Goal: Book appointment/travel/reservation

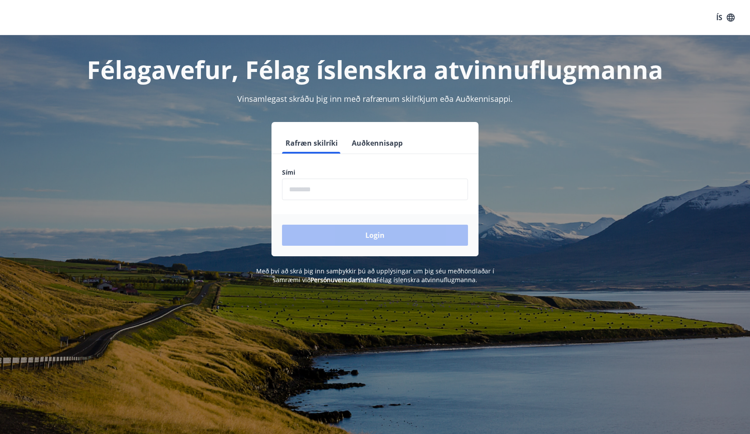
click at [378, 192] on input "phone" at bounding box center [375, 188] width 186 height 21
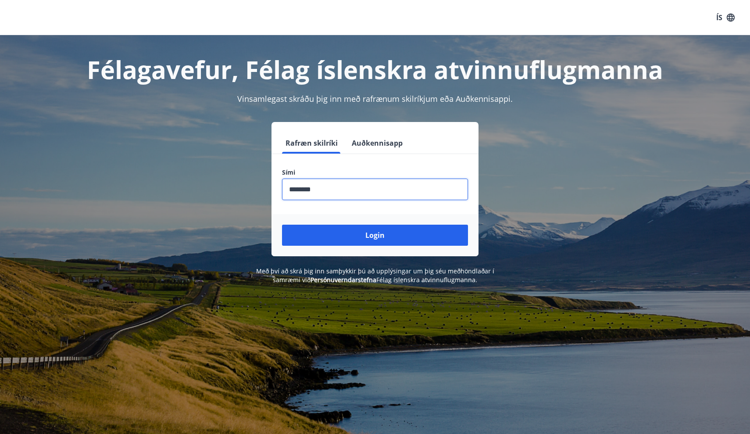
type input "********"
click at [375, 235] on button "Login" at bounding box center [375, 235] width 186 height 21
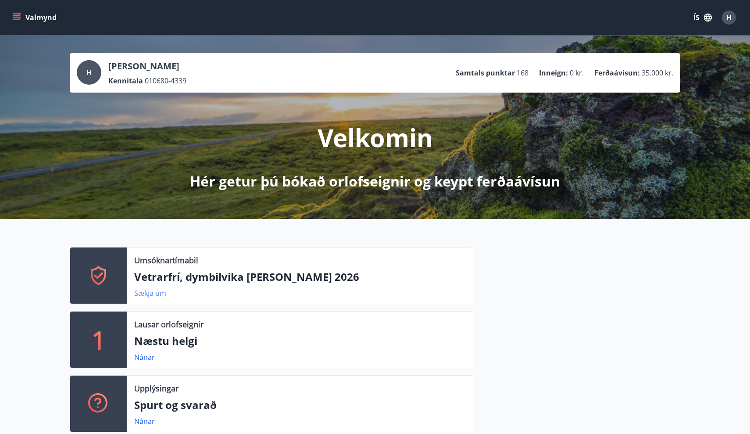
click at [157, 292] on link "Sækja um" at bounding box center [150, 293] width 32 height 10
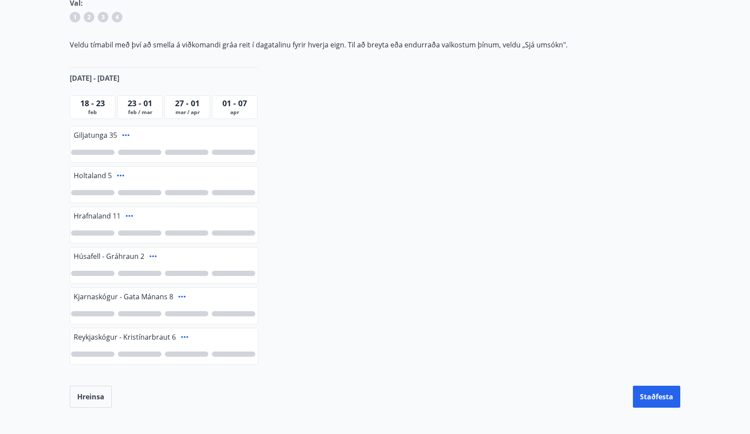
scroll to position [143, 0]
click at [130, 215] on icon at bounding box center [129, 214] width 11 height 11
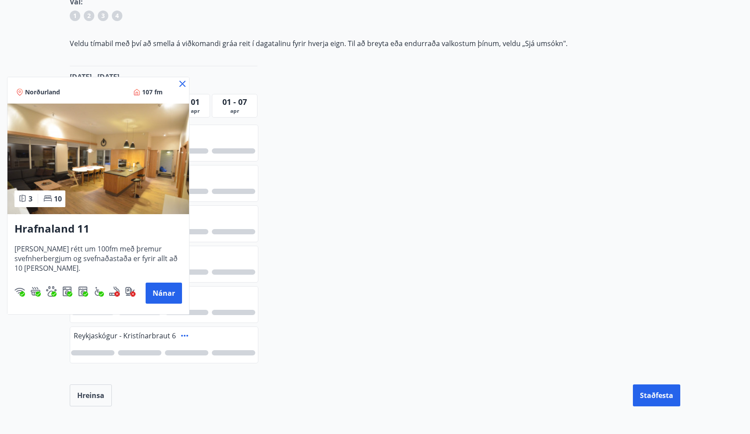
click at [185, 84] on icon at bounding box center [182, 83] width 11 height 11
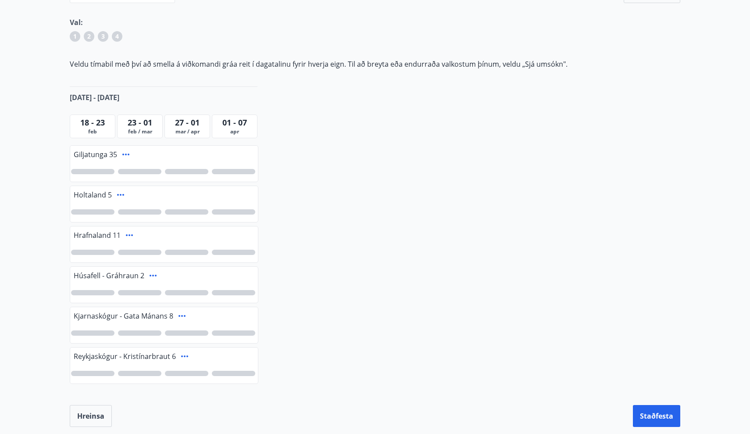
scroll to position [119, 0]
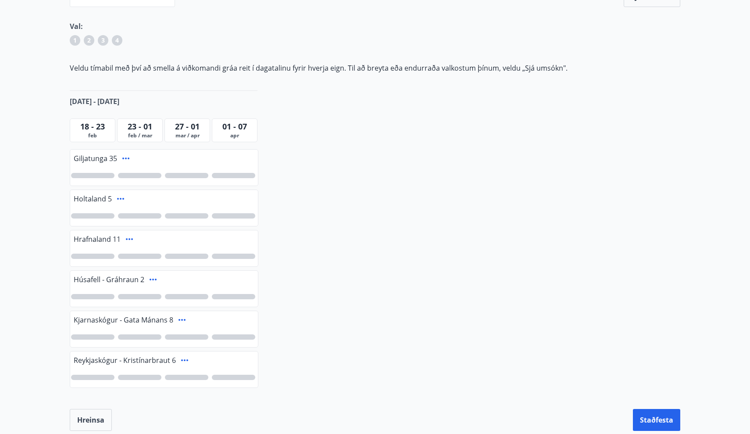
click at [307, 115] on div "Vetrarfrí, dymbilvika og páskar 2026 Ítarleg leit Öll Sjá umsókn Sjá umsókn Val…" at bounding box center [374, 184] width 631 height 493
click at [128, 240] on icon at bounding box center [129, 239] width 11 height 11
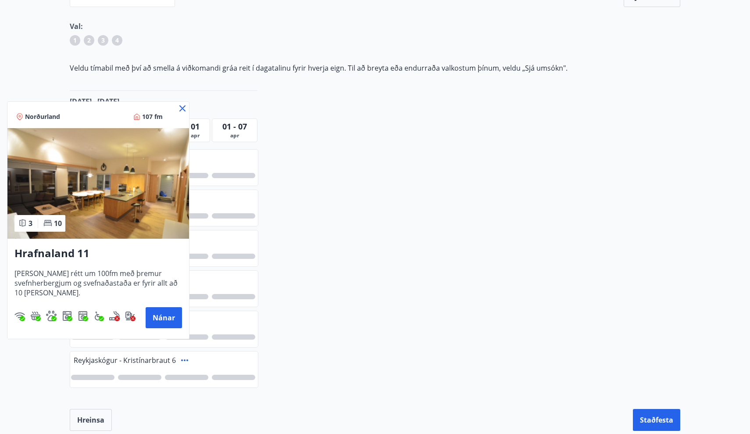
click at [181, 105] on icon at bounding box center [182, 108] width 11 height 11
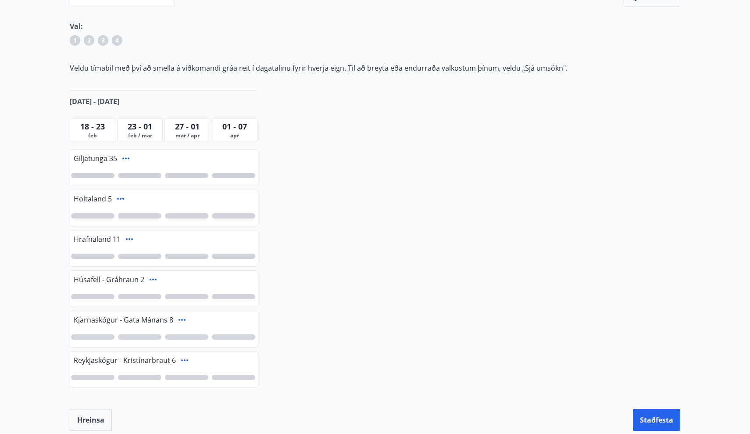
click at [241, 256] on div at bounding box center [233, 255] width 43 height 5
click at [192, 257] on div at bounding box center [186, 255] width 43 height 5
click at [119, 200] on icon at bounding box center [120, 198] width 11 height 11
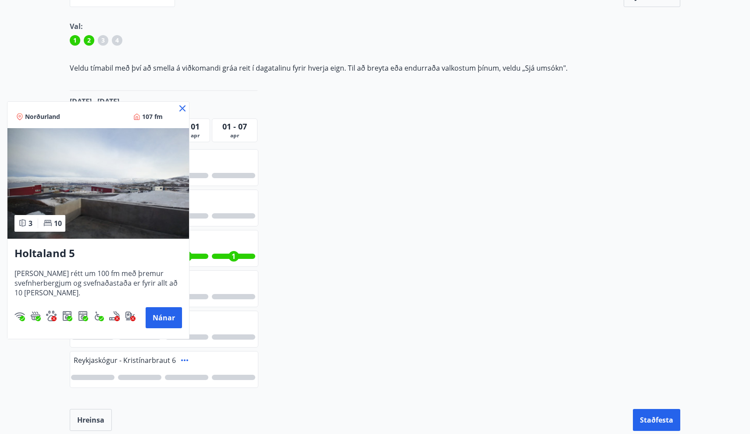
click at [182, 107] on icon at bounding box center [182, 108] width 11 height 11
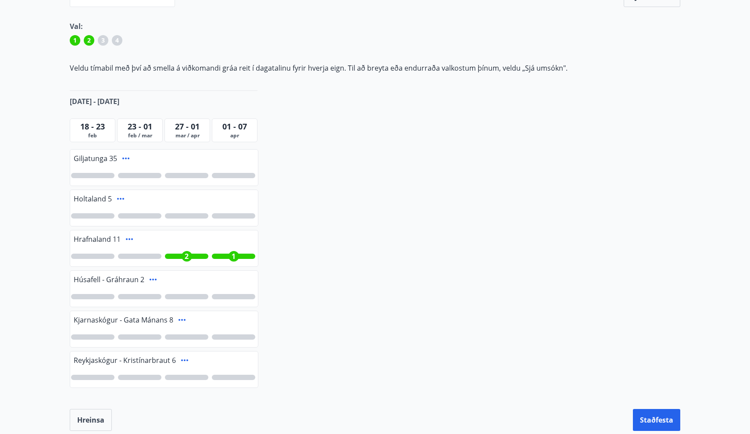
click at [184, 320] on icon at bounding box center [181, 320] width 7 height 2
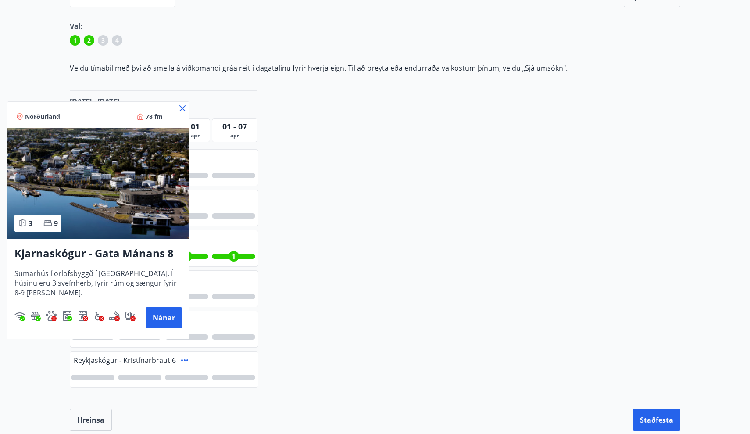
click at [179, 108] on icon at bounding box center [182, 108] width 11 height 11
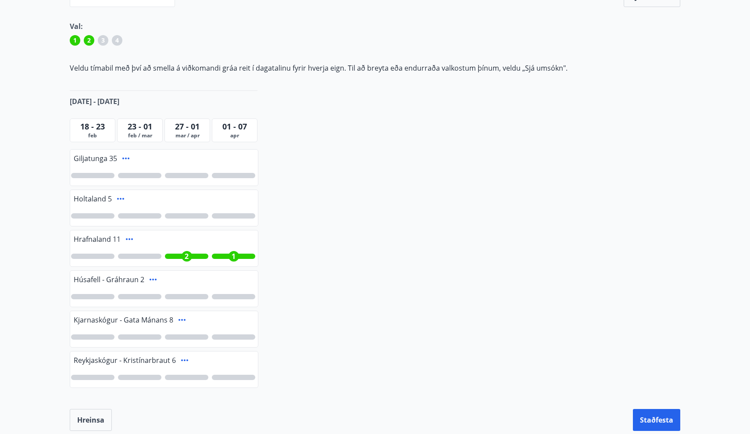
click at [185, 360] on icon at bounding box center [184, 360] width 7 height 2
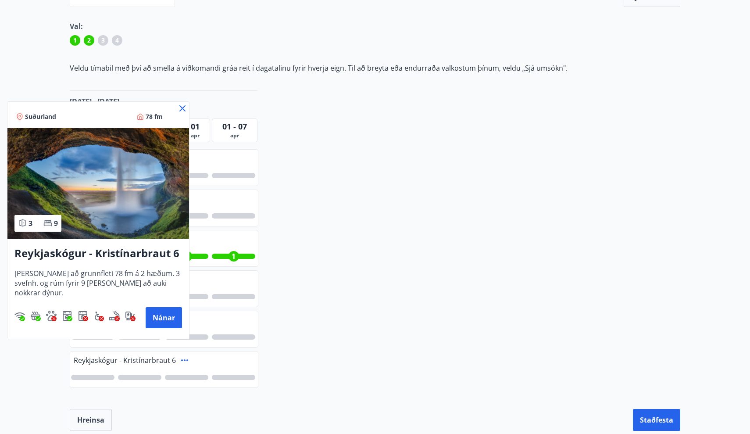
click at [182, 108] on icon at bounding box center [182, 108] width 11 height 11
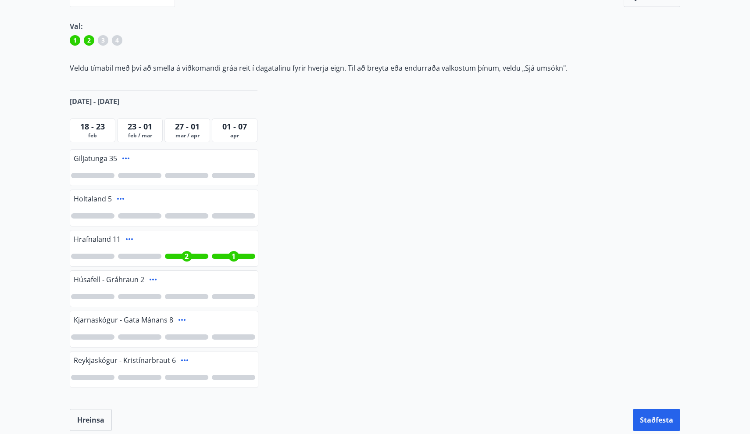
click at [124, 159] on icon at bounding box center [126, 158] width 11 height 11
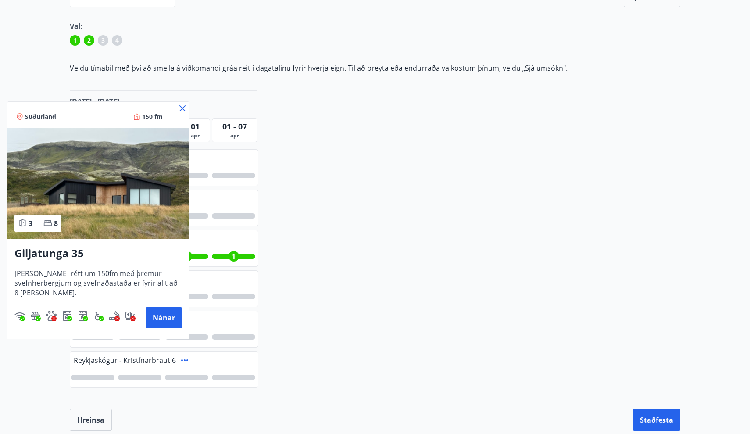
click at [183, 107] on icon at bounding box center [182, 108] width 11 height 11
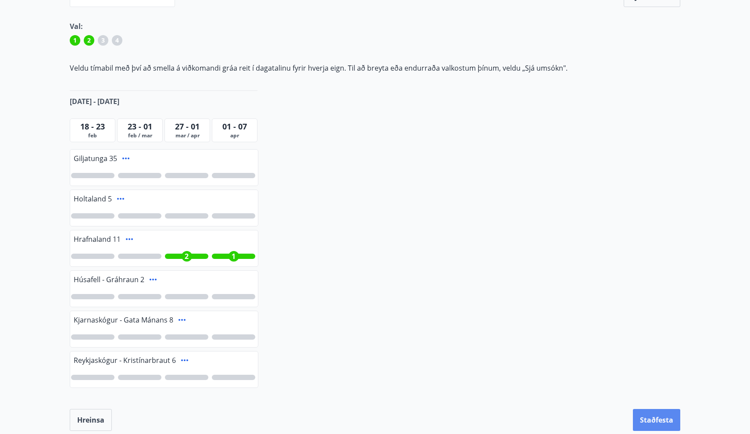
click at [667, 419] on button "Staðfesta" at bounding box center [656, 420] width 47 height 22
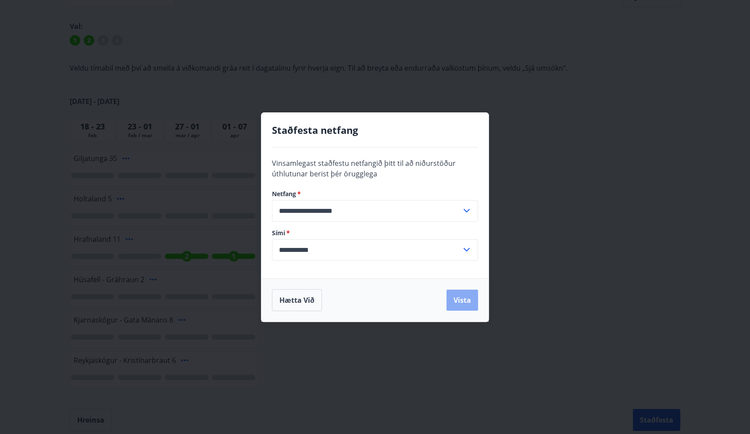
click at [464, 294] on button "Vista" at bounding box center [462, 299] width 32 height 21
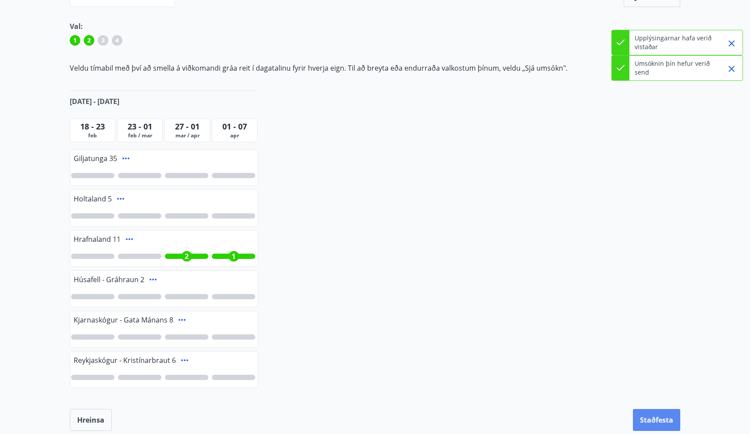
click at [655, 416] on button "Staðfesta" at bounding box center [656, 420] width 47 height 22
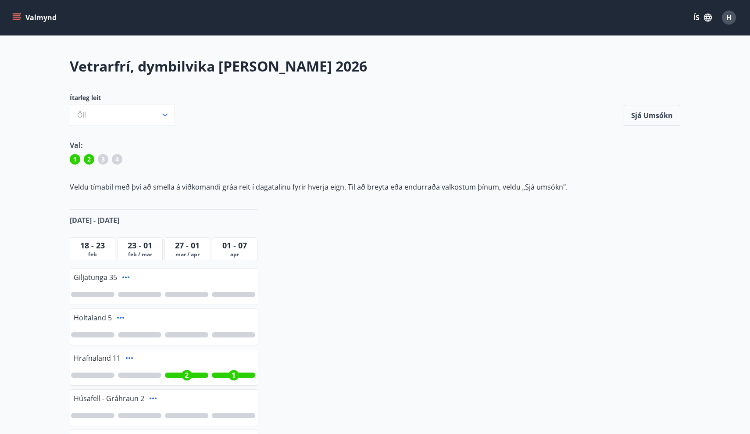
scroll to position [0, 0]
click at [658, 115] on button "Sjá umsókn" at bounding box center [652, 115] width 57 height 21
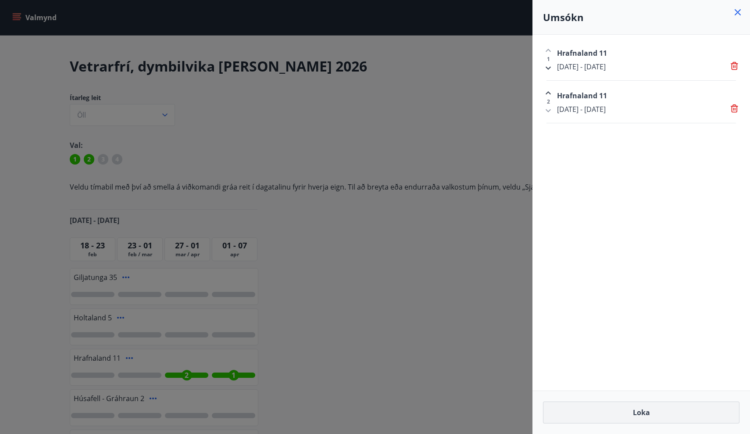
click at [679, 408] on button "Loka" at bounding box center [641, 412] width 196 height 22
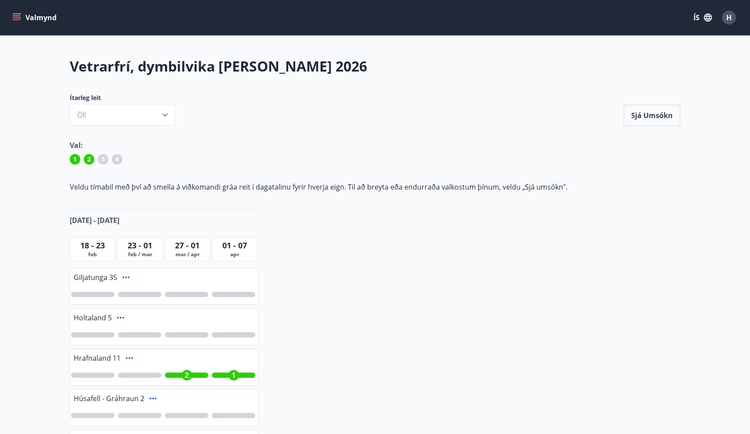
click at [16, 18] on icon "menu" at bounding box center [16, 17] width 9 height 9
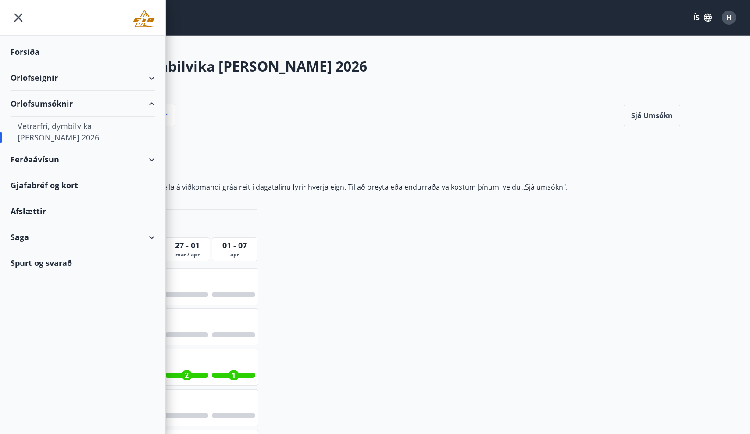
click at [117, 78] on div "Orlofseignir" at bounding box center [83, 78] width 144 height 26
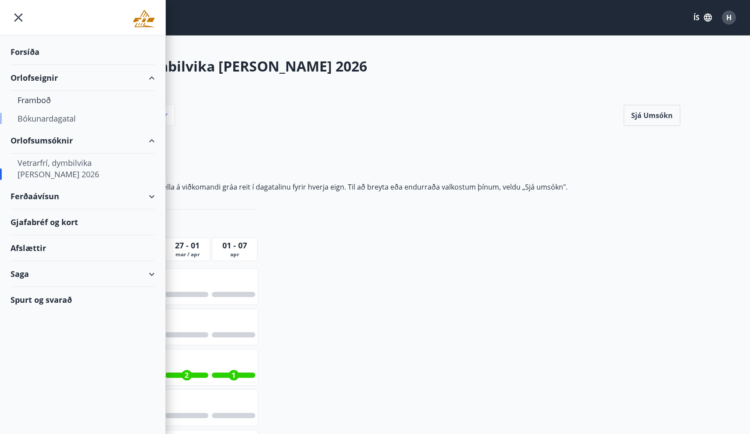
click at [43, 120] on div "Bókunardagatal" at bounding box center [83, 118] width 130 height 18
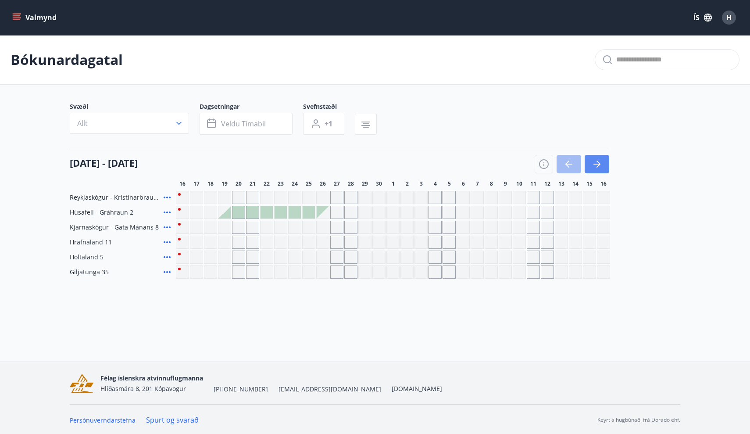
click at [599, 164] on icon "button" at bounding box center [596, 164] width 7 height 1
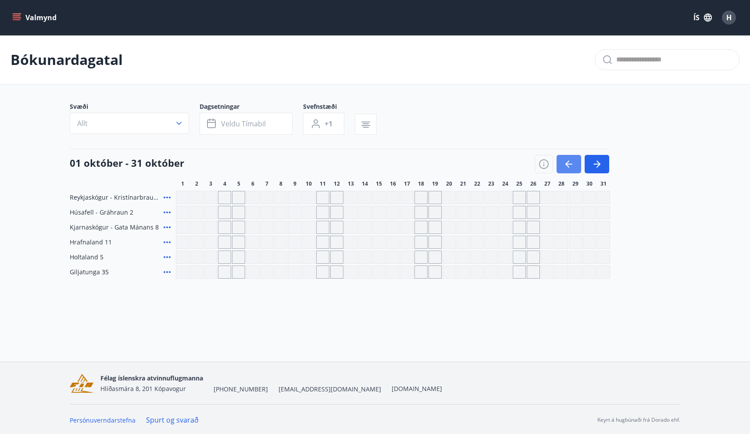
click at [576, 166] on button "button" at bounding box center [568, 164] width 25 height 18
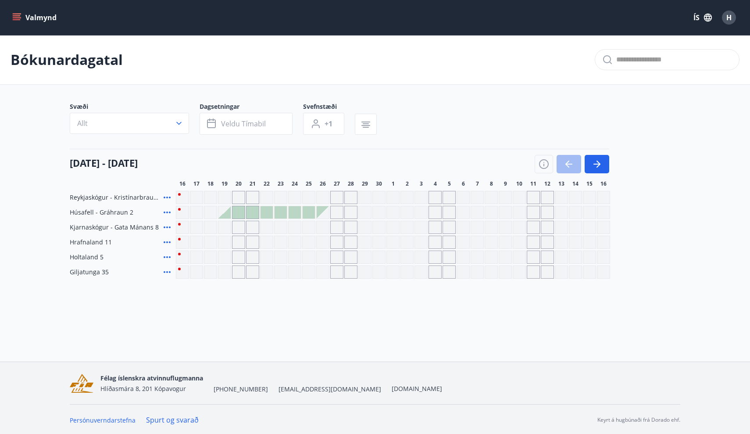
click at [228, 214] on div at bounding box center [224, 212] width 12 height 12
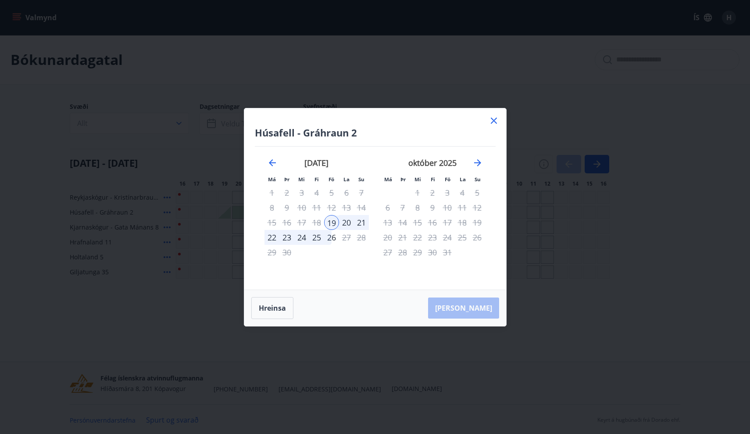
click at [361, 227] on div "21" at bounding box center [361, 222] width 15 height 15
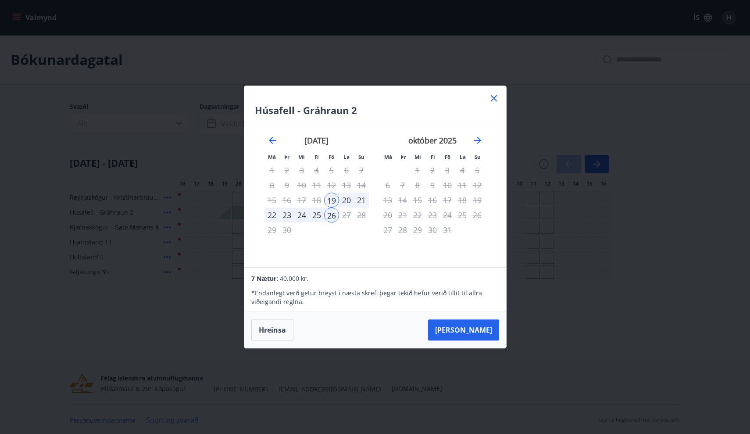
click at [493, 97] on icon at bounding box center [494, 98] width 6 height 6
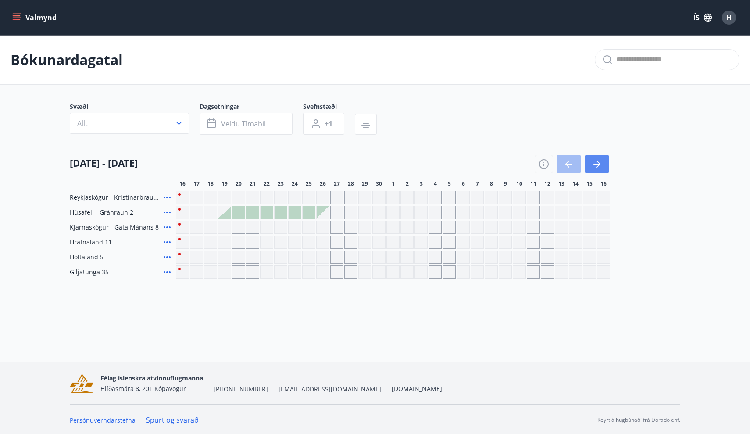
click at [597, 165] on icon "button" at bounding box center [597, 164] width 11 height 11
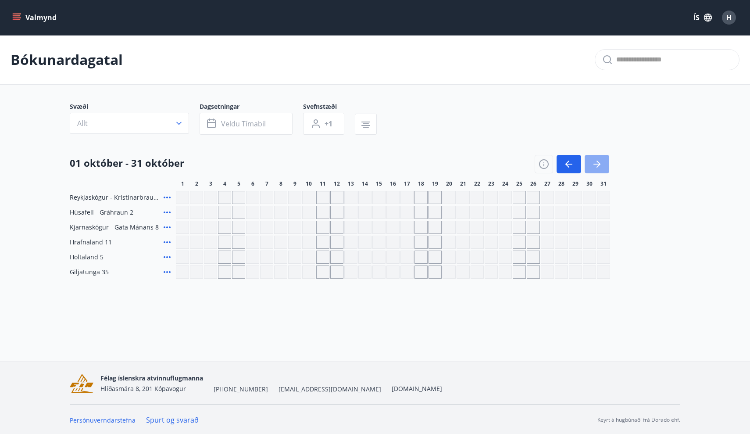
click at [597, 165] on icon "button" at bounding box center [597, 164] width 11 height 11
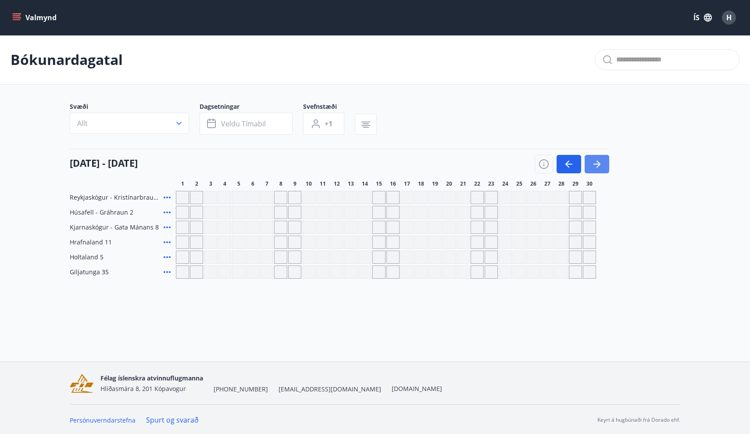
click at [597, 165] on icon "button" at bounding box center [597, 164] width 11 height 11
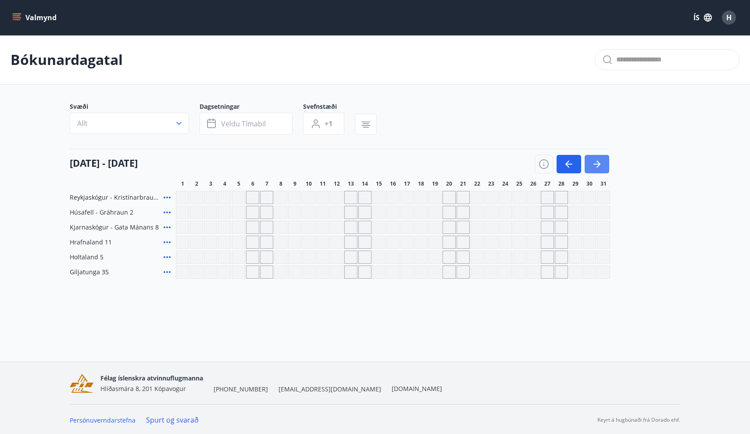
click at [597, 165] on icon "button" at bounding box center [597, 164] width 11 height 11
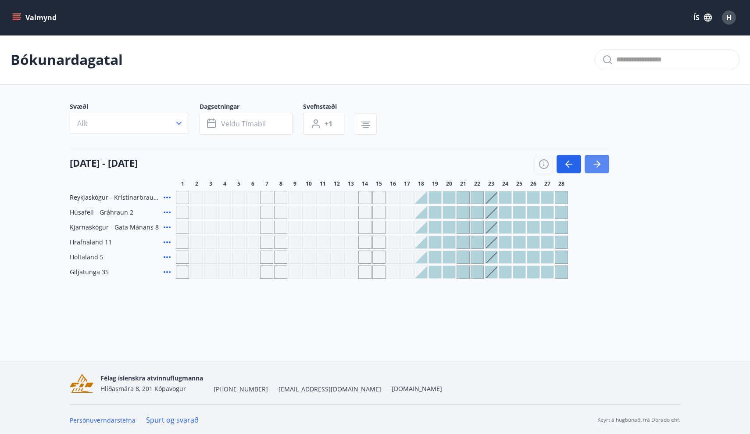
click at [597, 165] on icon "button" at bounding box center [597, 164] width 11 height 11
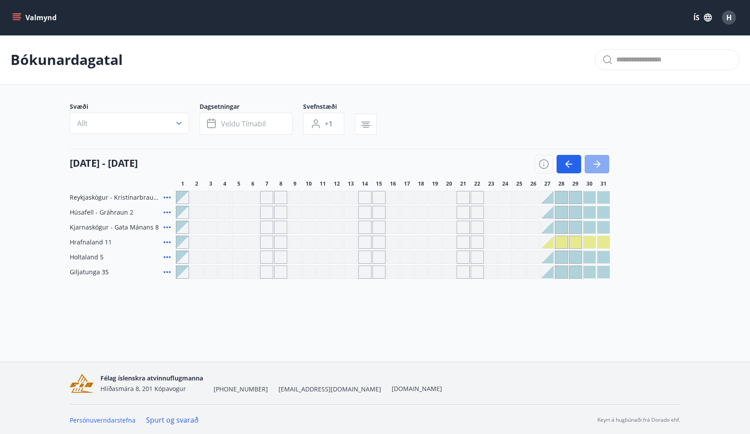
click at [597, 165] on icon "button" at bounding box center [597, 164] width 11 height 11
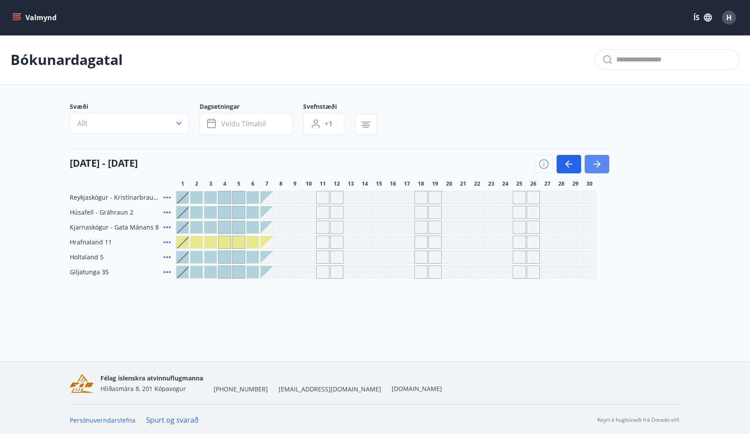
click at [597, 165] on icon "button" at bounding box center [597, 164] width 11 height 11
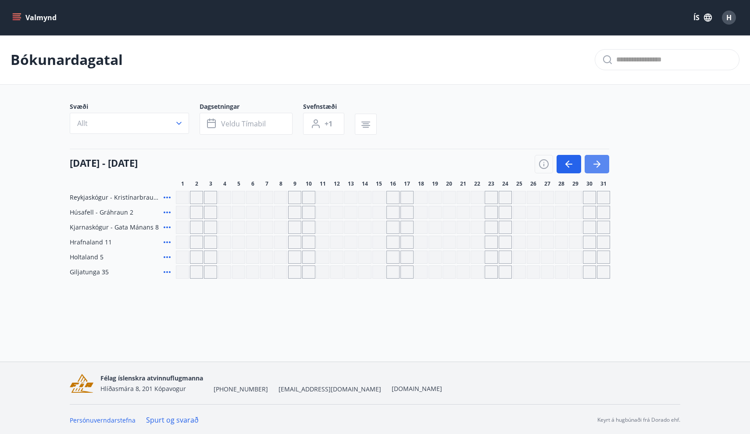
click at [597, 165] on icon "button" at bounding box center [597, 164] width 11 height 11
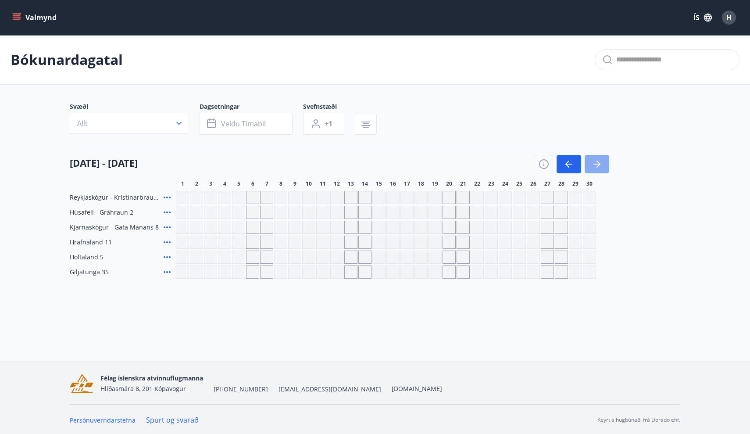
click at [597, 165] on icon "button" at bounding box center [597, 164] width 11 height 11
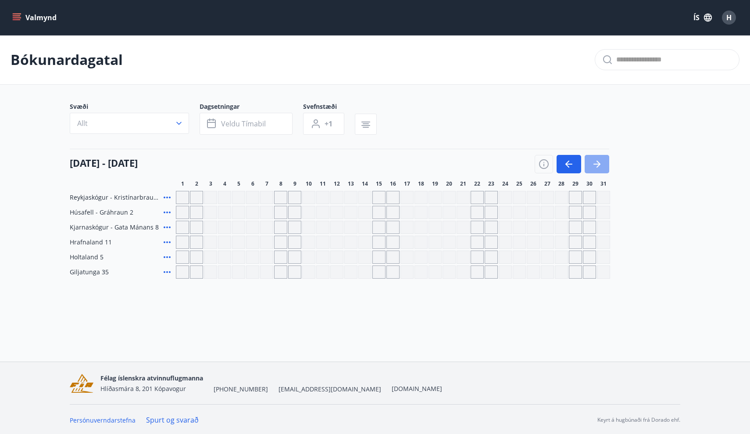
click at [597, 165] on icon "button" at bounding box center [597, 164] width 11 height 11
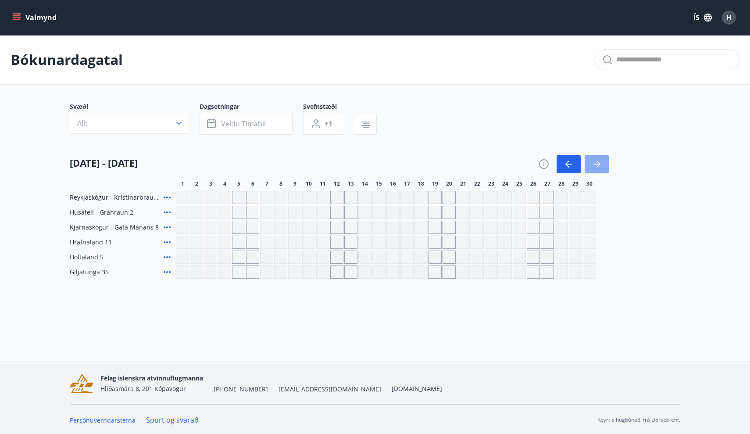
click at [597, 165] on icon "button" at bounding box center [597, 164] width 11 height 11
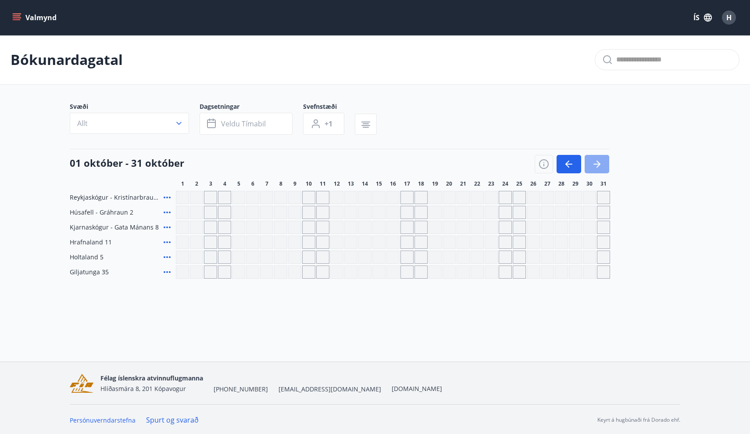
click at [597, 165] on icon "button" at bounding box center [597, 164] width 11 height 11
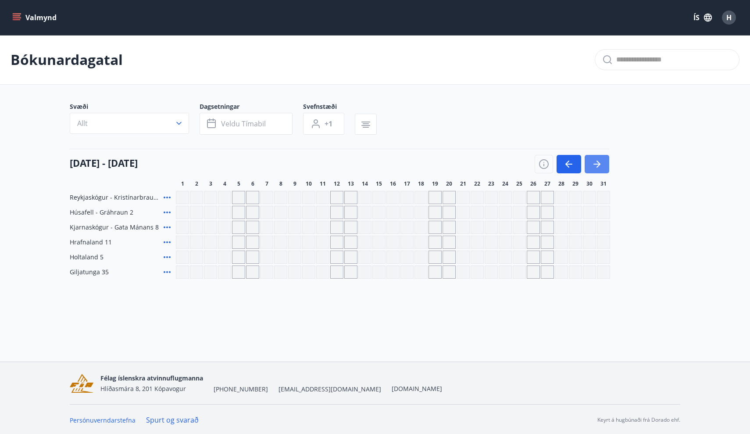
click at [597, 165] on icon "button" at bounding box center [597, 164] width 11 height 11
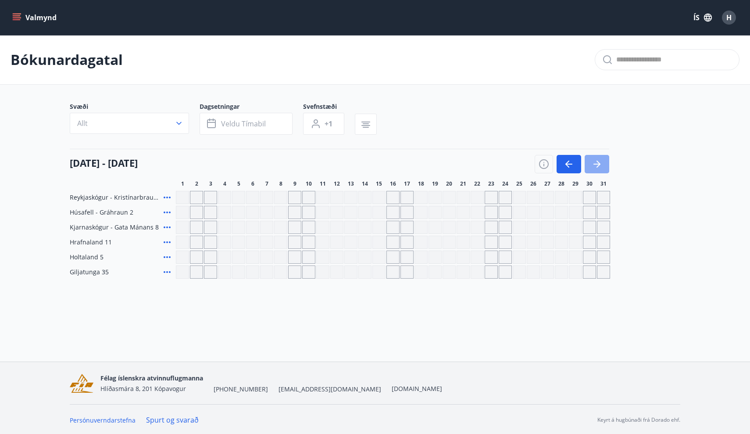
click at [597, 165] on icon "button" at bounding box center [597, 164] width 11 height 11
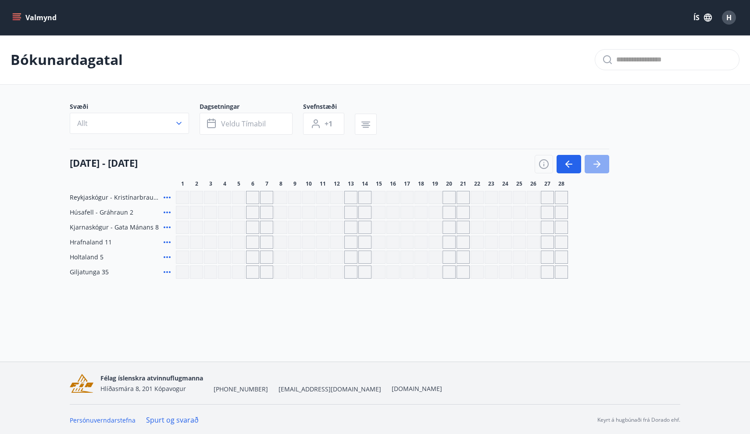
click at [597, 165] on icon "button" at bounding box center [597, 164] width 11 height 11
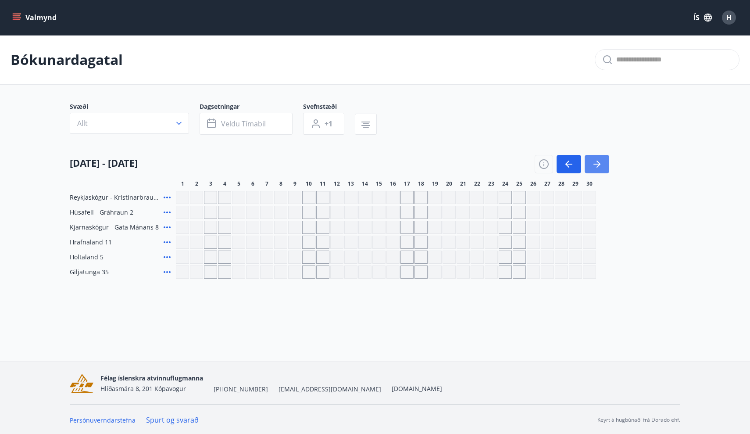
click at [597, 165] on icon "button" at bounding box center [597, 164] width 11 height 11
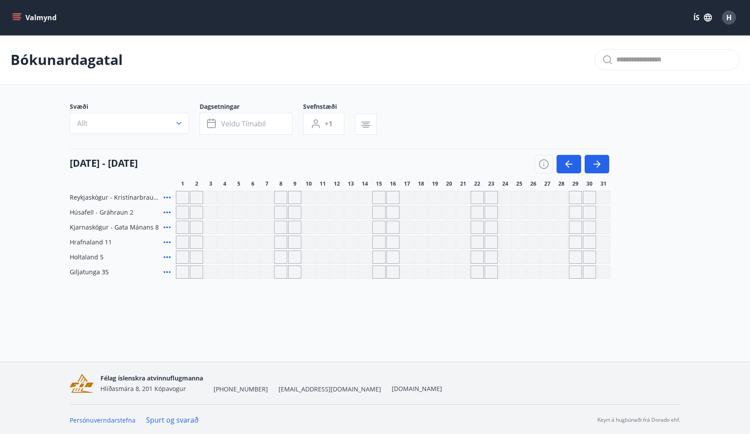
click at [25, 19] on button "Valmynd" at bounding box center [36, 18] width 50 height 16
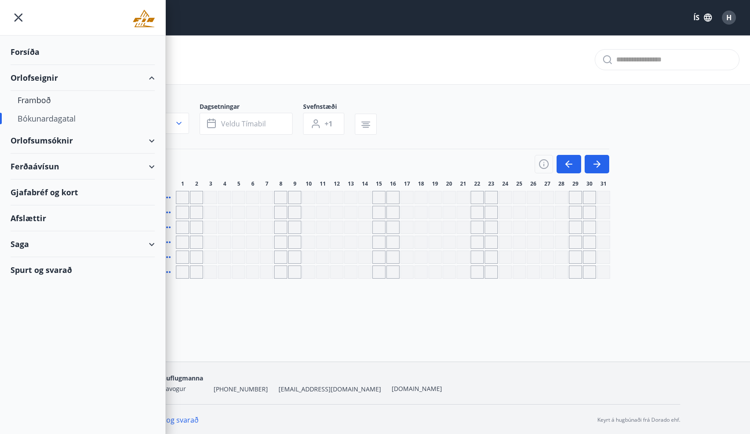
click at [391, 67] on div "Bókunardagatal" at bounding box center [375, 60] width 750 height 50
